Goal: Task Accomplishment & Management: Manage account settings

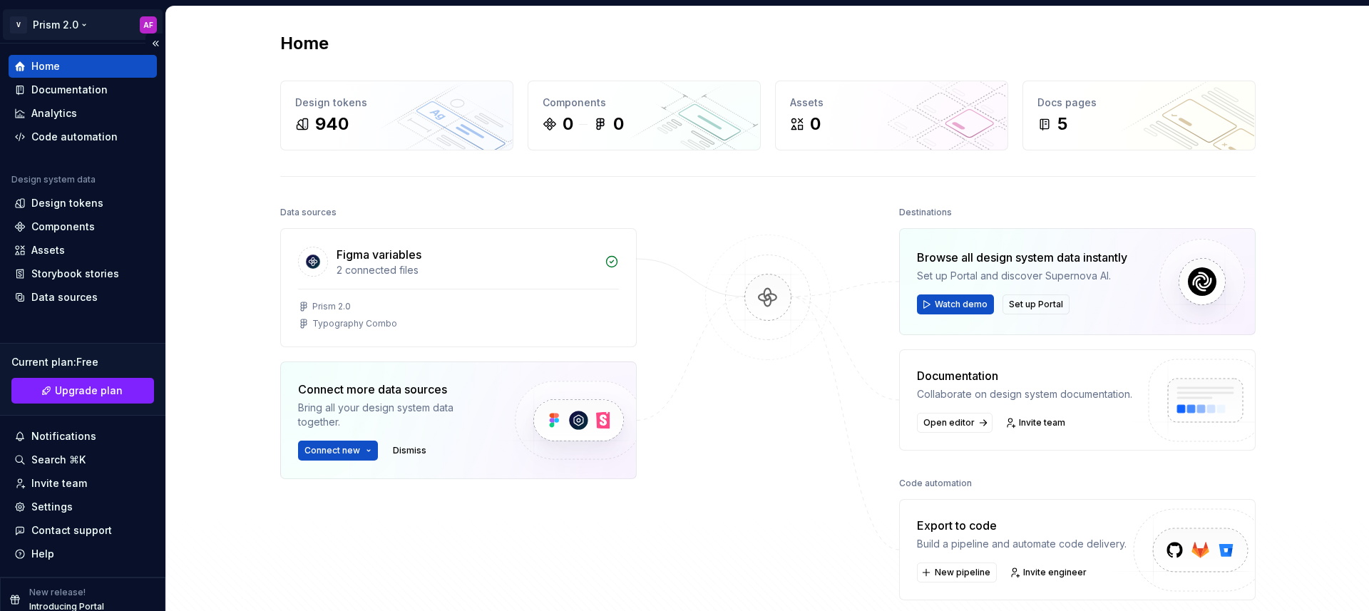
click at [48, 14] on html "V Prism 2.0 AF Home Documentation Analytics Code automation Design system data …" at bounding box center [684, 305] width 1369 height 611
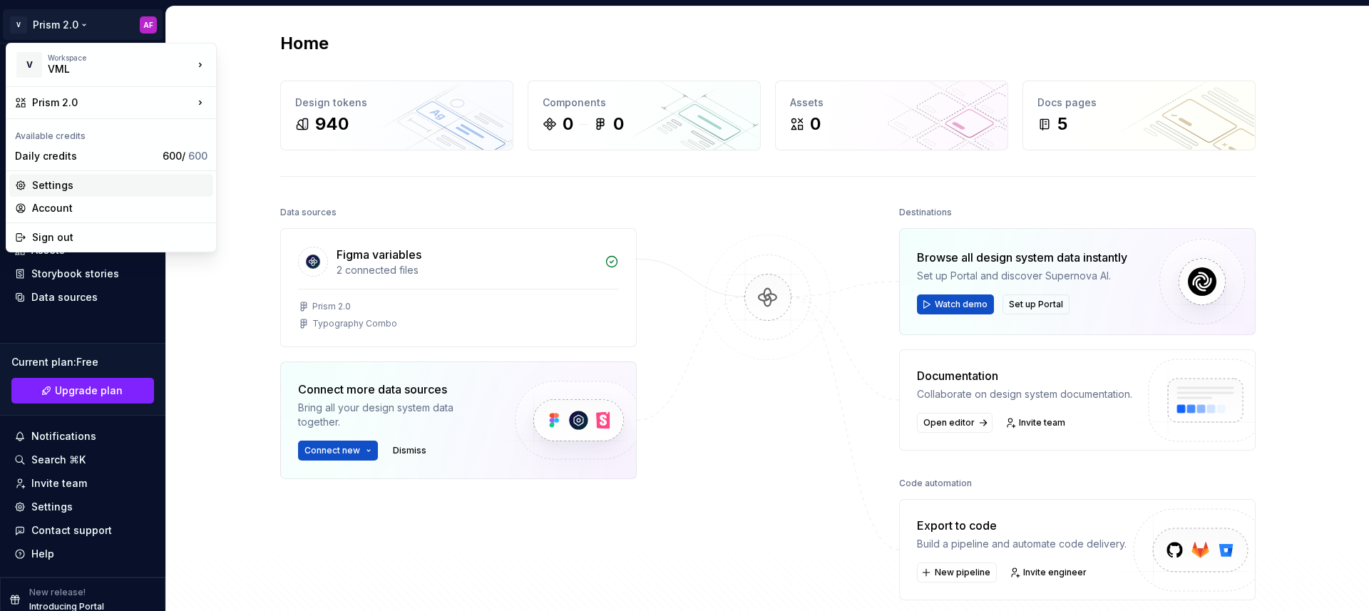
click at [52, 180] on div "Settings" at bounding box center [119, 185] width 175 height 14
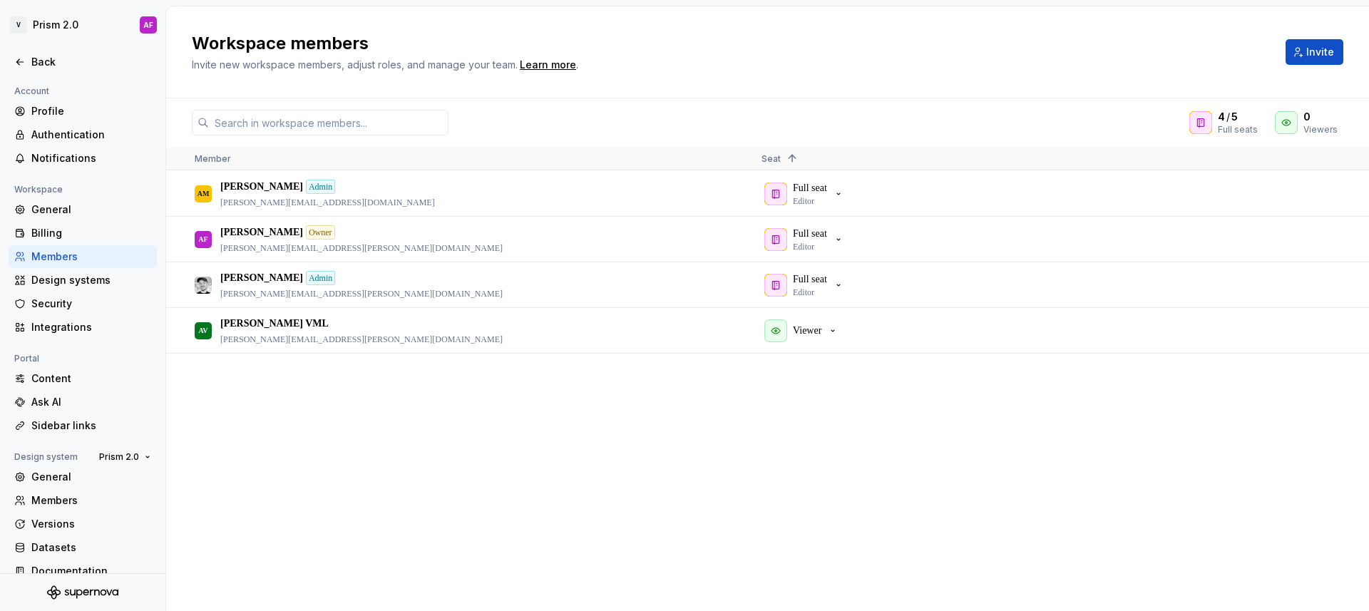
click at [279, 435] on div "AM [PERSON_NAME] Admin [PERSON_NAME][EMAIL_ADDRESS][DOMAIN_NAME] Full seat Edit…" at bounding box center [767, 390] width 1203 height 439
drag, startPoint x: 667, startPoint y: 468, endPoint x: 173, endPoint y: 148, distance: 588.9
click at [667, 468] on div "AM [PERSON_NAME] Admin [PERSON_NAME][EMAIL_ADDRESS][DOMAIN_NAME] Full seat Edit…" at bounding box center [767, 390] width 1203 height 439
click at [74, 29] on html "V Prism 2.0 AF Back Account Profile Authentication Notifications Workspace Gene…" at bounding box center [684, 305] width 1369 height 611
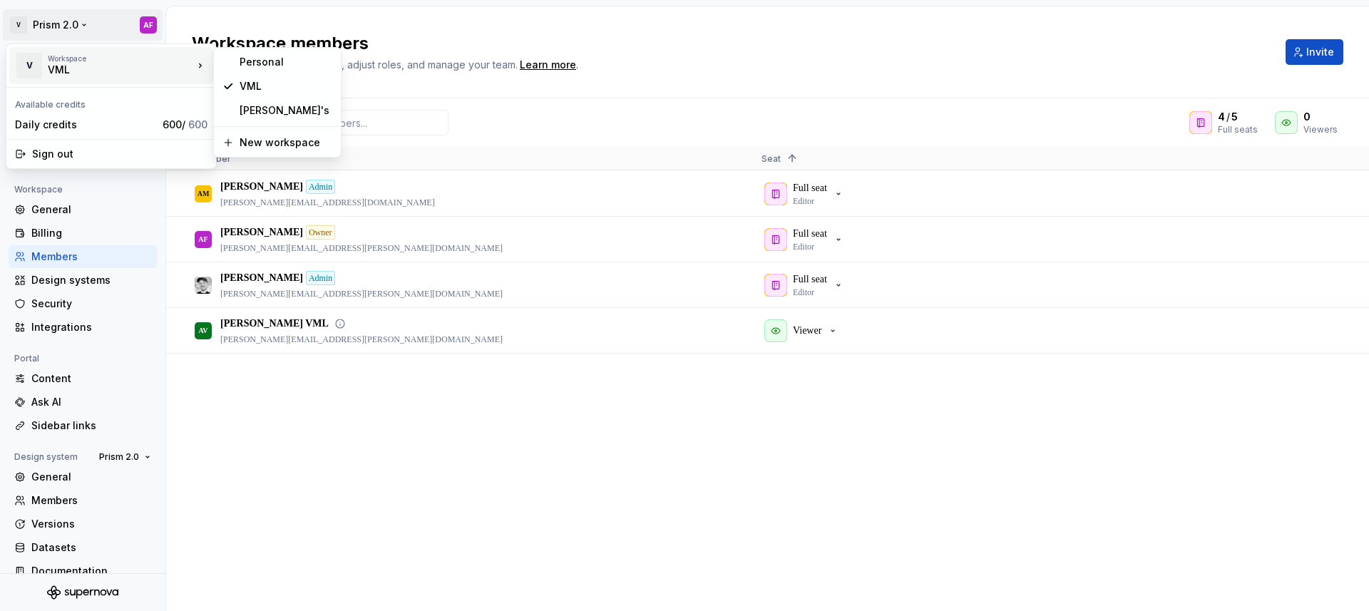
drag, startPoint x: 352, startPoint y: 516, endPoint x: 222, endPoint y: 351, distance: 210.3
click at [352, 516] on html "V Prism 2.0 AF Back Account Profile Authentication Notifications Workspace Gene…" at bounding box center [684, 305] width 1369 height 611
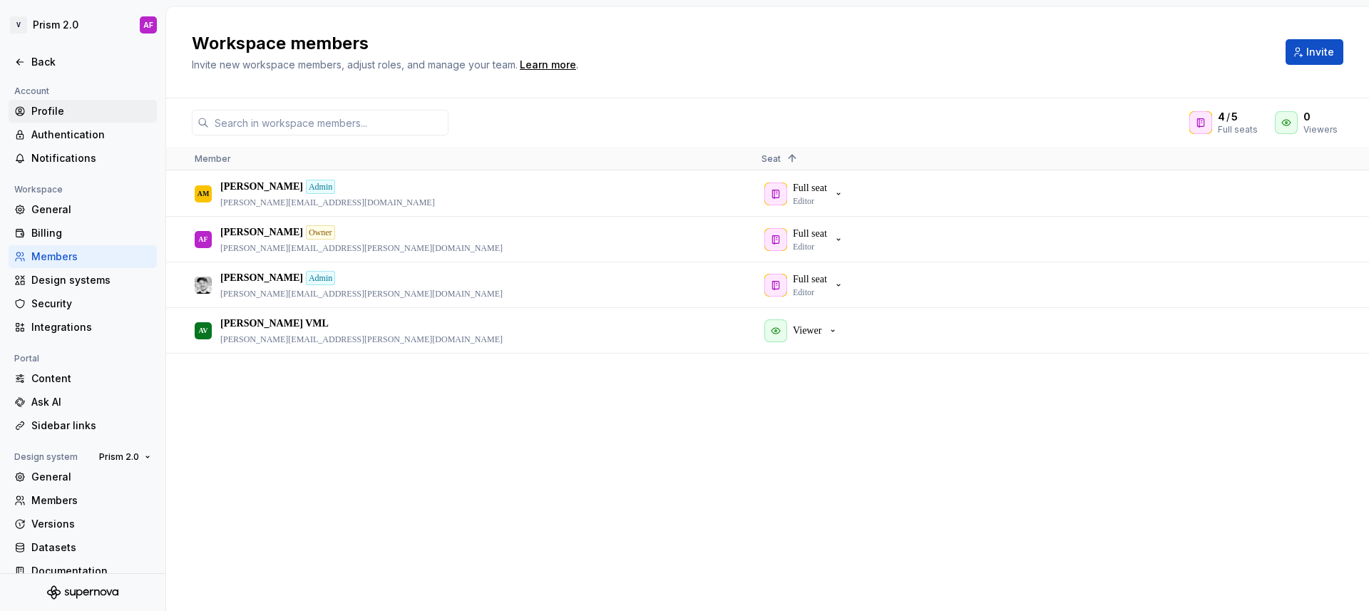
click at [58, 113] on div "Profile" at bounding box center [91, 111] width 120 height 14
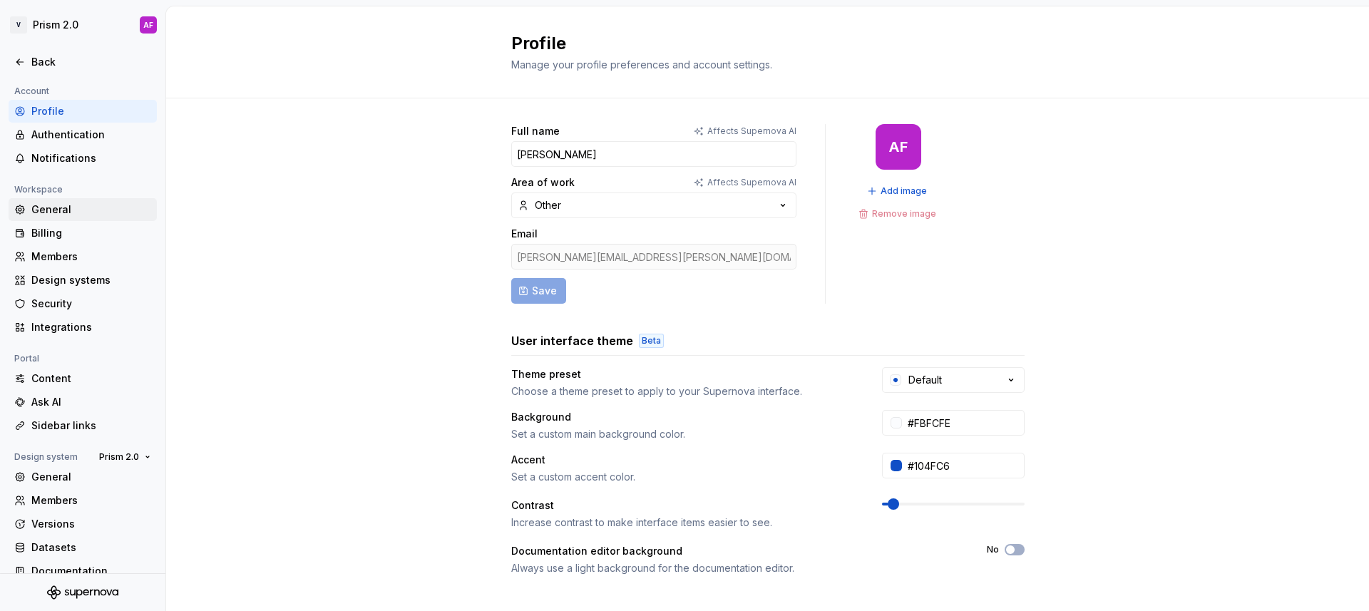
click at [55, 210] on div "General" at bounding box center [91, 210] width 120 height 14
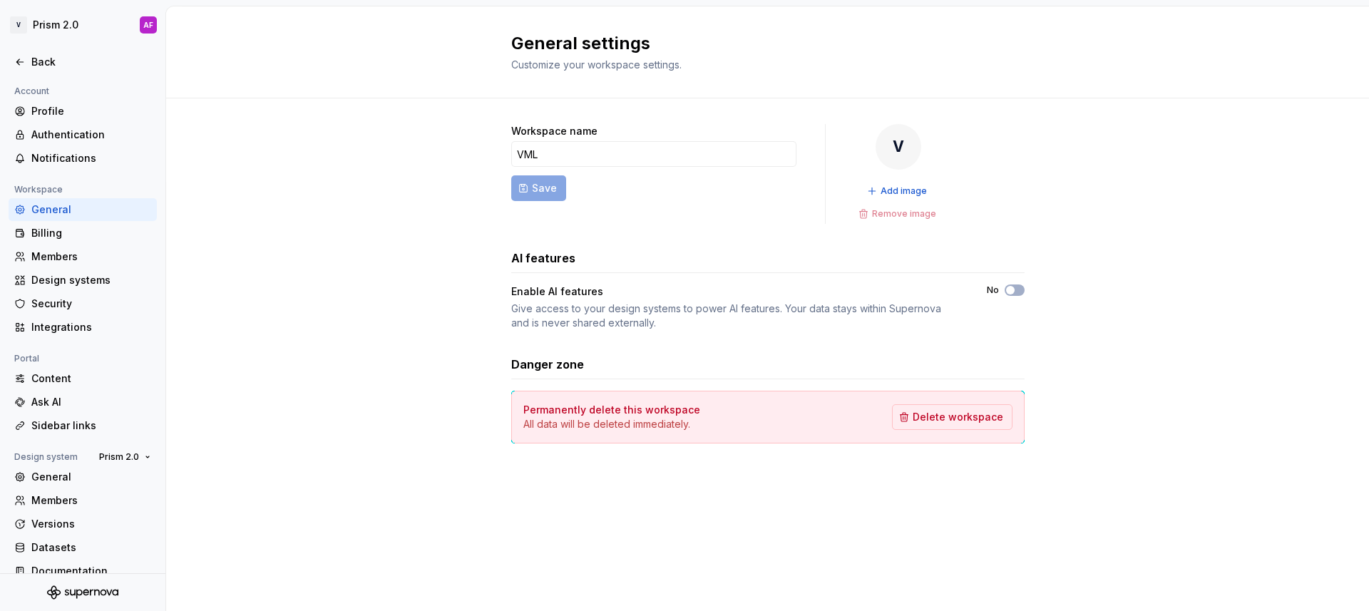
click at [404, 223] on div "Workspace name VML Save V Add image Remove image AI features Enable AI features…" at bounding box center [767, 297] width 1203 height 399
drag, startPoint x: 592, startPoint y: 158, endPoint x: 317, endPoint y: 157, distance: 274.6
click at [357, 152] on div "Workspace name VML Save V Add image Remove image AI features Enable AI features…" at bounding box center [767, 297] width 1203 height 399
drag, startPoint x: 315, startPoint y: 159, endPoint x: 183, endPoint y: 132, distance: 135.4
click at [303, 156] on div "Workspace name VML Save V Add image Remove image AI features Enable AI features…" at bounding box center [767, 297] width 1203 height 399
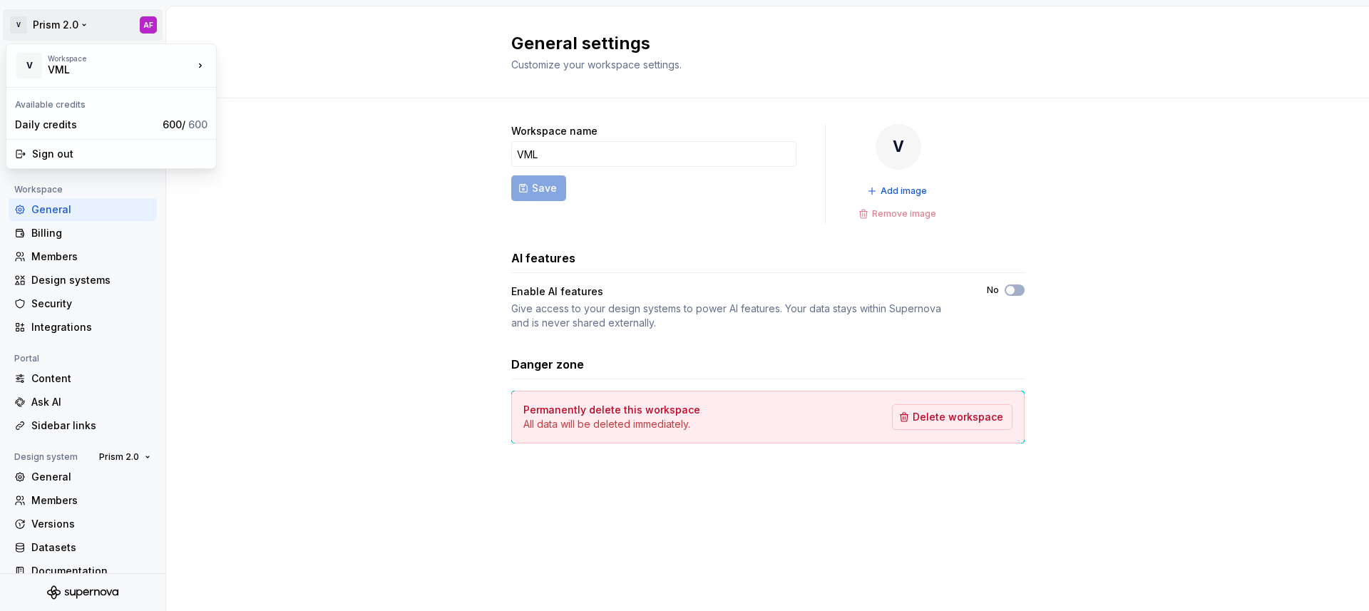
click at [54, 29] on html "V Prism 2.0 AF Back Account Profile Authentication Notifications Workspace Gene…" at bounding box center [684, 305] width 1369 height 611
click at [282, 201] on html "V Prism 2.0 AF Back Account Profile Authentication Notifications Workspace Gene…" at bounding box center [684, 305] width 1369 height 611
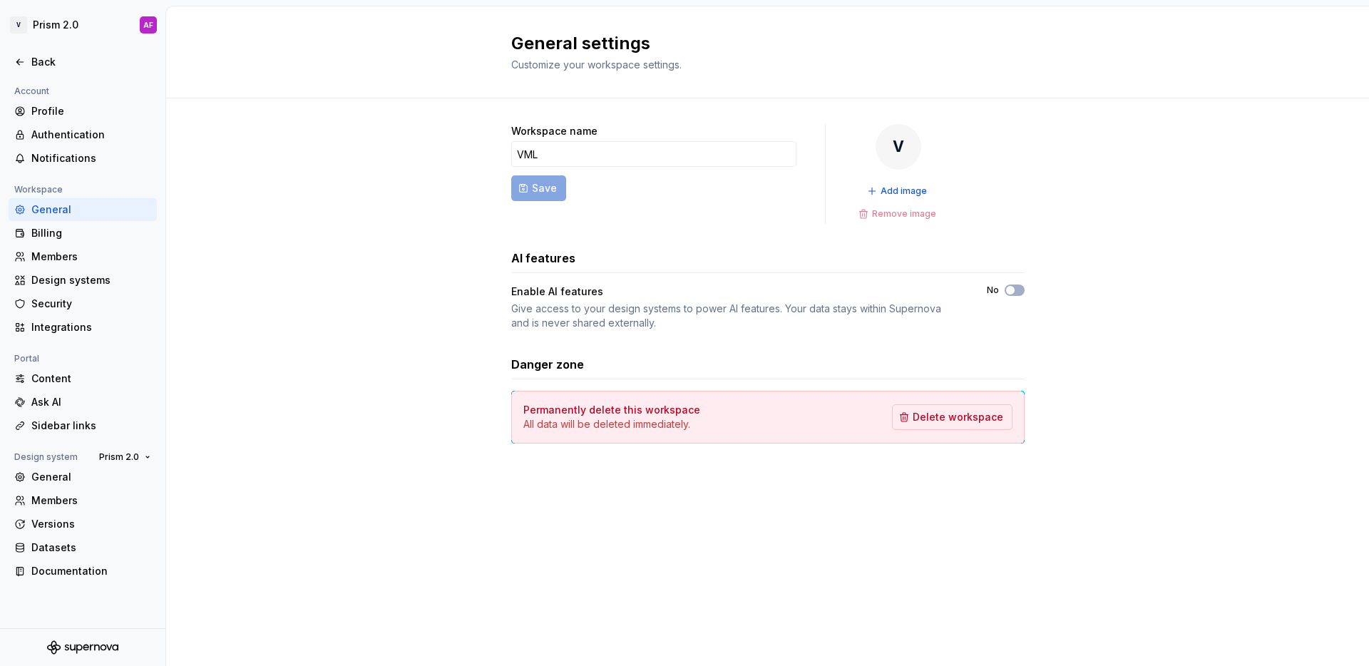
click at [372, 68] on div "General settings Customize your workspace settings." at bounding box center [767, 52] width 1203 height 92
click at [81, 36] on html "V Prism 2.0 AF Back Account Profile Authentication Notifications Workspace Gene…" at bounding box center [684, 333] width 1369 height 666
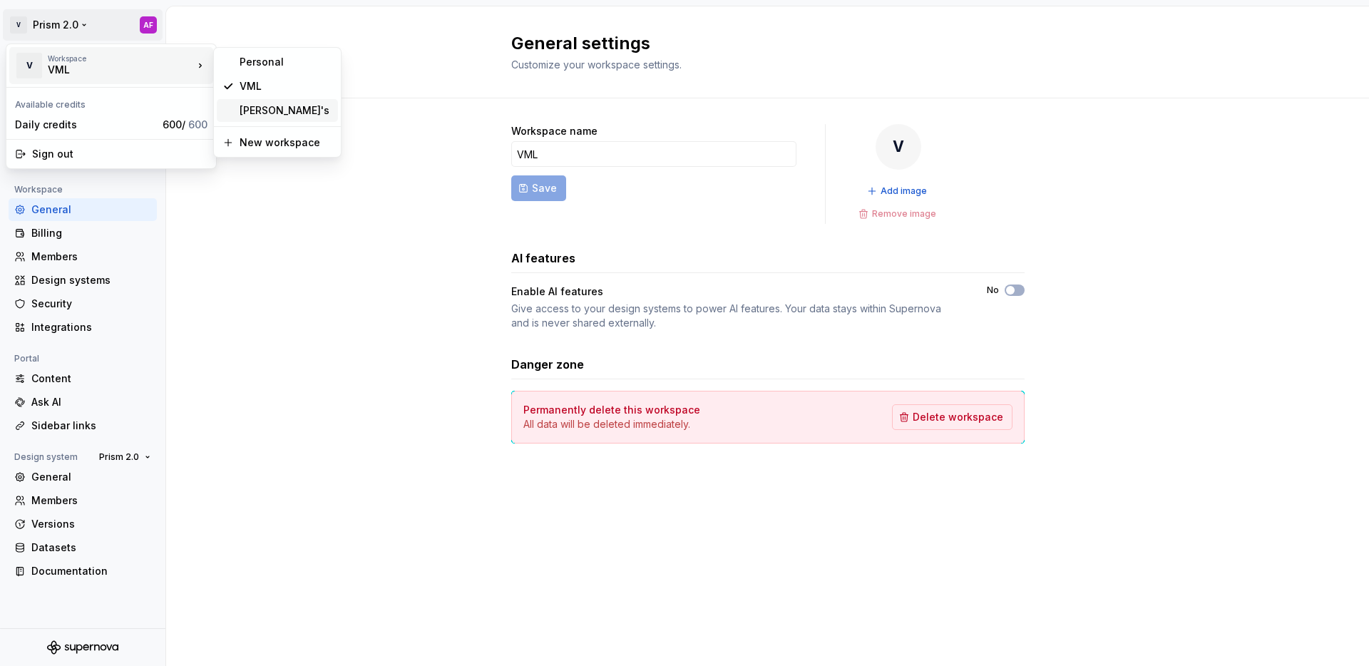
click at [278, 104] on div "[PERSON_NAME]'s" at bounding box center [286, 110] width 93 height 14
